Goal: Task Accomplishment & Management: Use online tool/utility

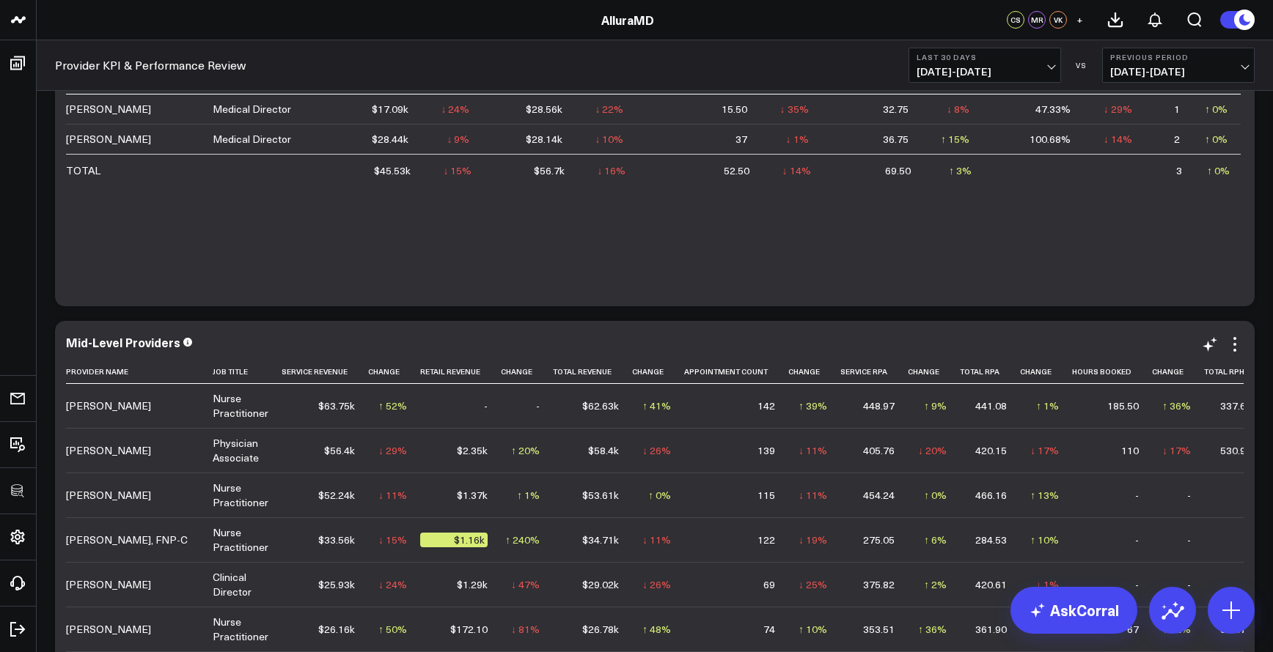
scroll to position [171, 0]
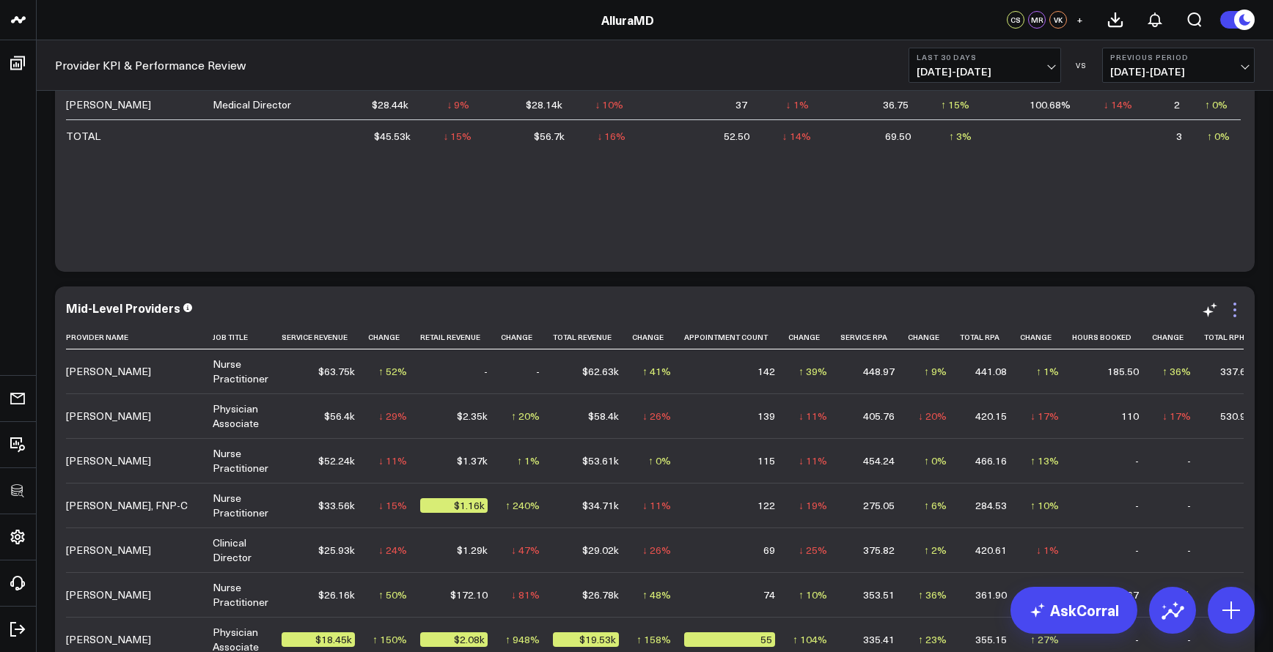
click at [1237, 317] on icon at bounding box center [1235, 310] width 18 height 18
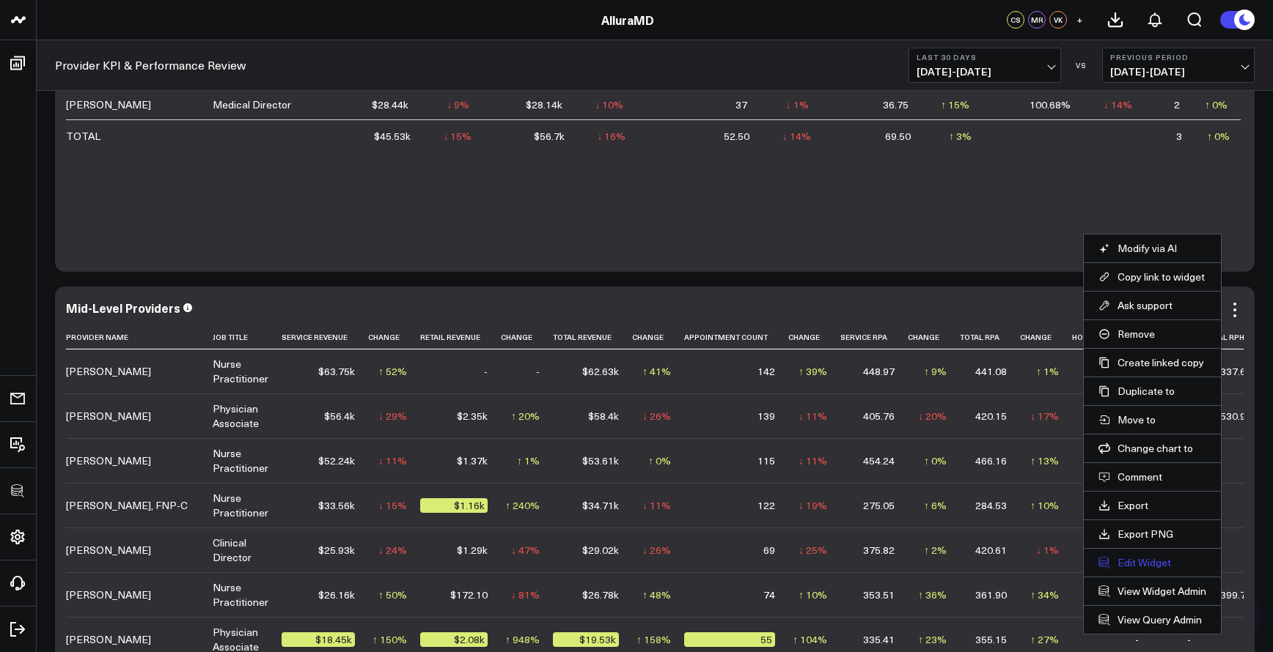
click at [1152, 558] on button "Edit Widget" at bounding box center [1152, 562] width 108 height 13
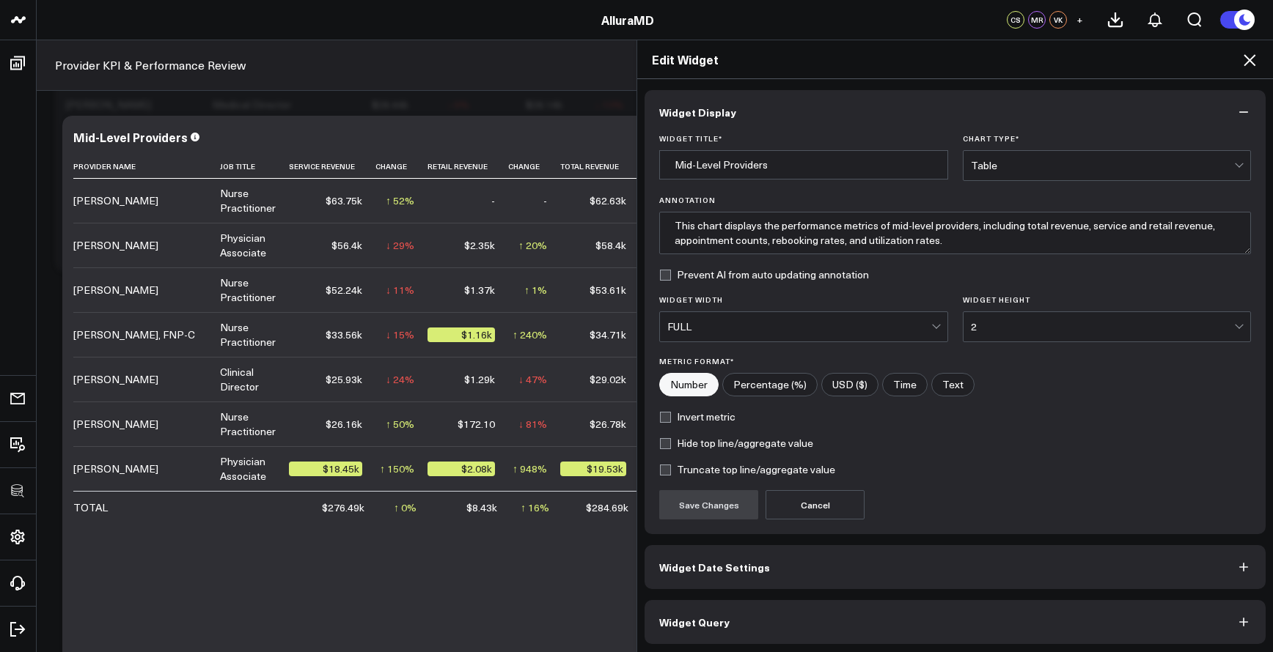
scroll to position [2, 0]
click at [932, 606] on button "Widget Query" at bounding box center [954, 620] width 621 height 44
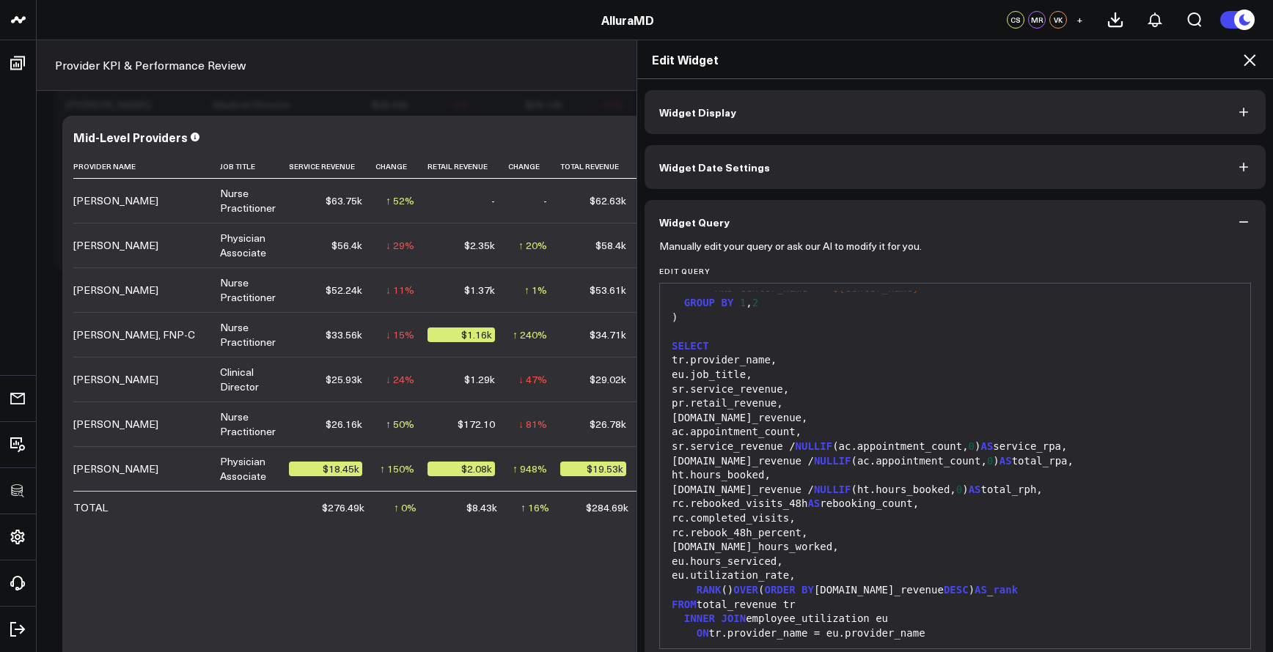
scroll to position [66, 0]
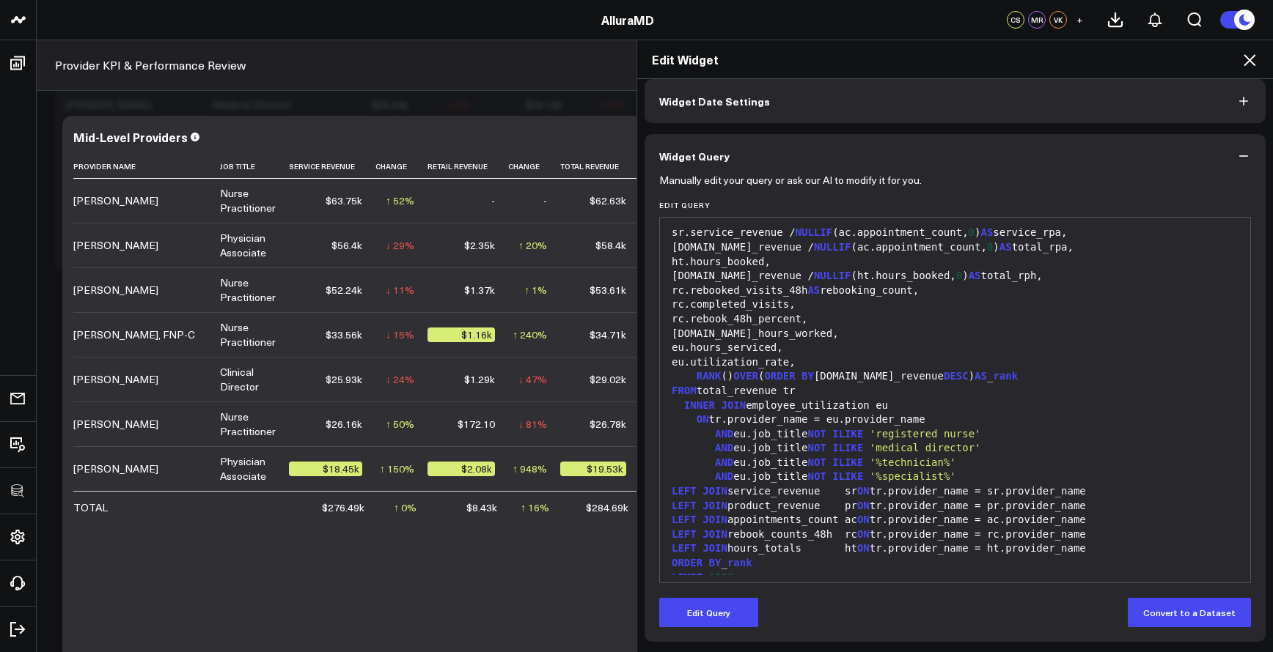
click at [919, 528] on div "LEFT JOIN rebook_counts_48h rc ON tr.provider_name = rc.provider_name" at bounding box center [954, 535] width 575 height 15
click at [696, 622] on button "Edit Query" at bounding box center [708, 612] width 99 height 29
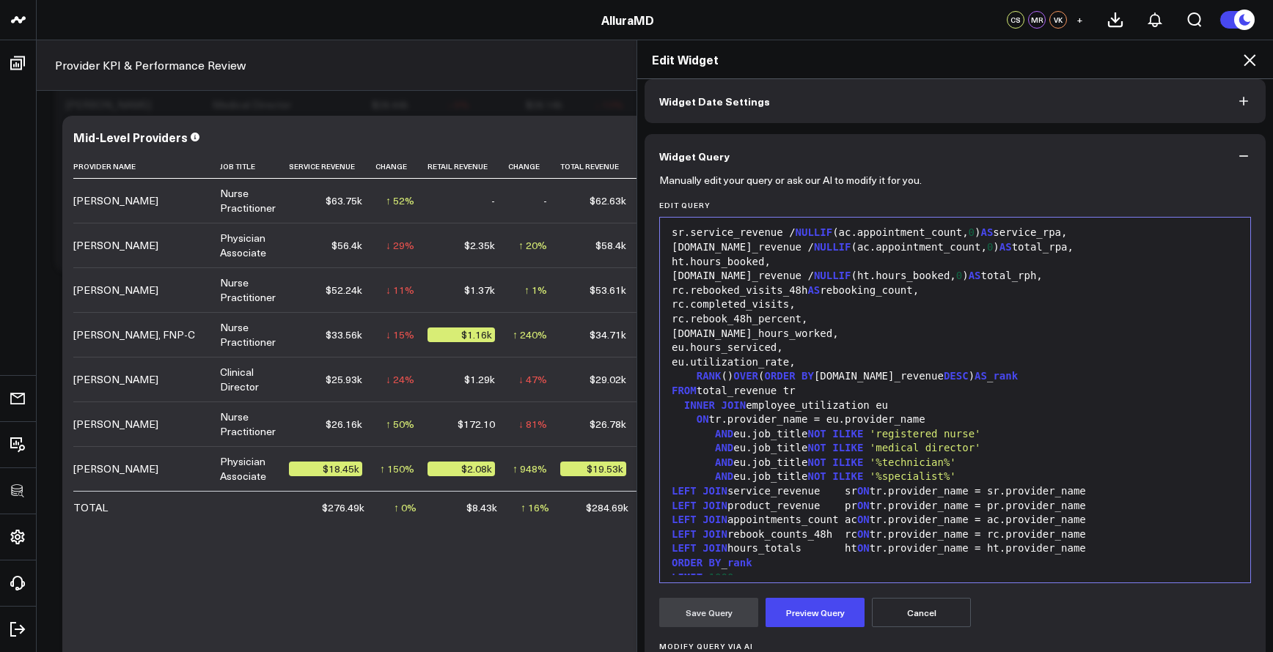
click at [756, 571] on div "LIMIT 1000 ;" at bounding box center [954, 578] width 575 height 15
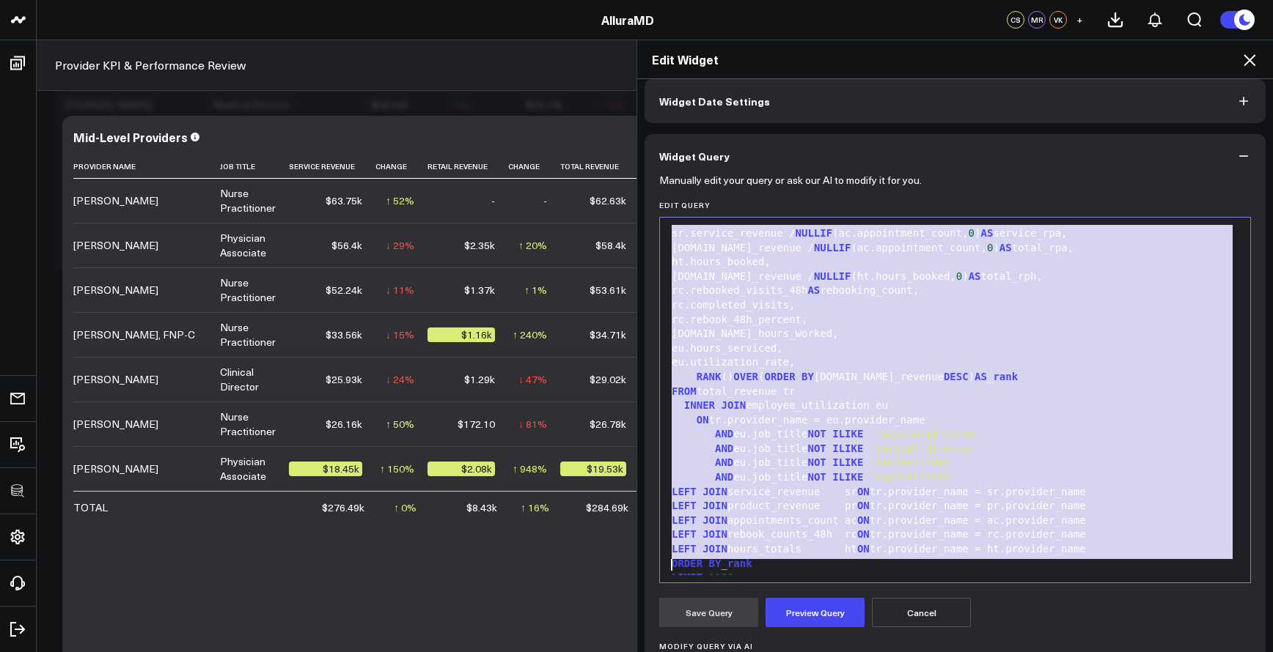
copy div "WITH provider_dim AS ( SELECT t.personal_info.name:: varchar AS provider_name, …"
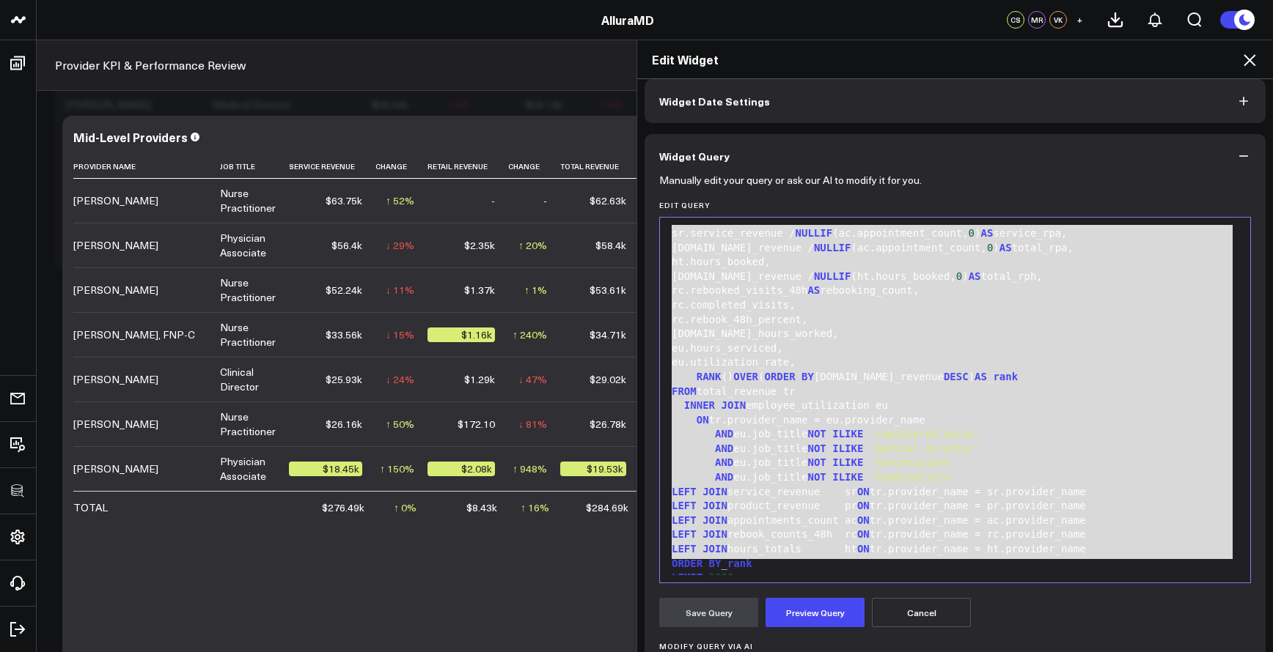
click at [1255, 65] on icon at bounding box center [1249, 60] width 18 height 18
